Goal: Entertainment & Leisure: Consume media (video, audio)

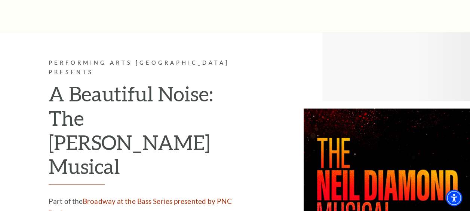
scroll to position [1587, 0]
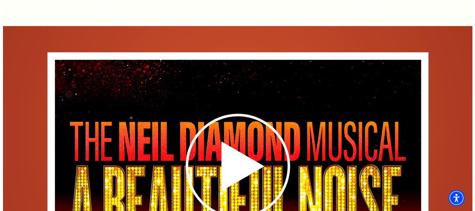
scroll to position [1049, 0]
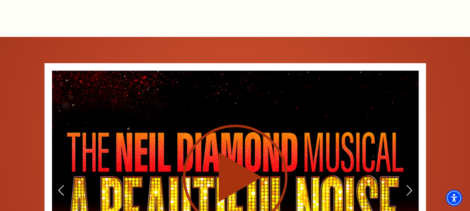
click at [234, 137] on use at bounding box center [235, 176] width 105 height 105
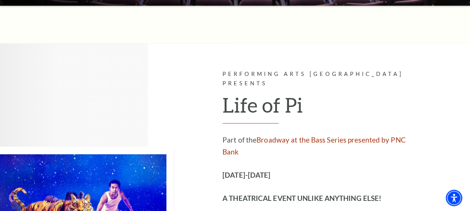
scroll to position [1587, 0]
